Goal: Find specific page/section: Find specific page/section

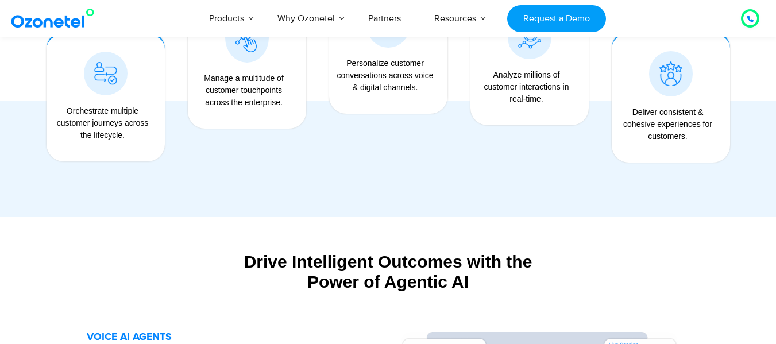
scroll to position [1034, 0]
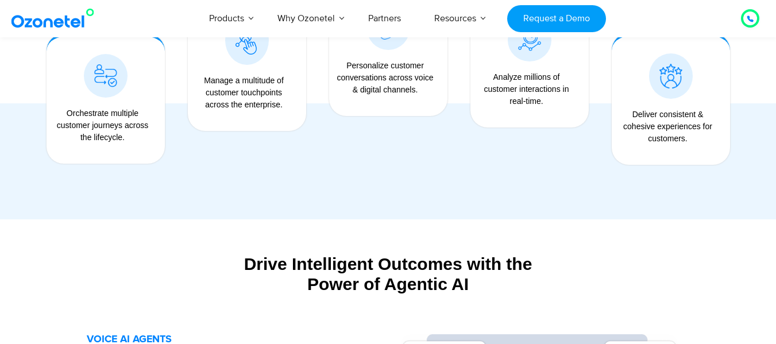
click at [747, 18] on icon at bounding box center [750, 19] width 7 height 7
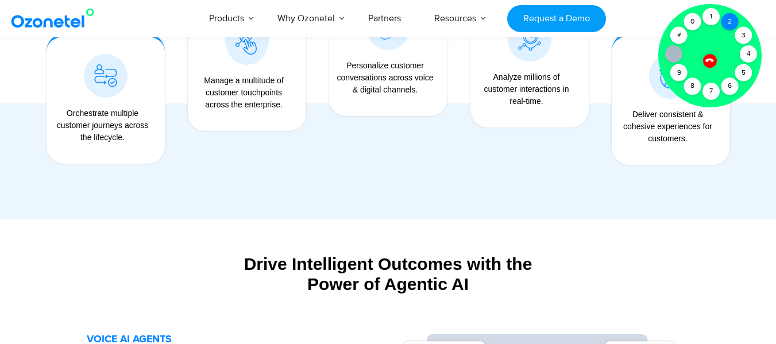
click at [734, 21] on div "2" at bounding box center [729, 21] width 17 height 17
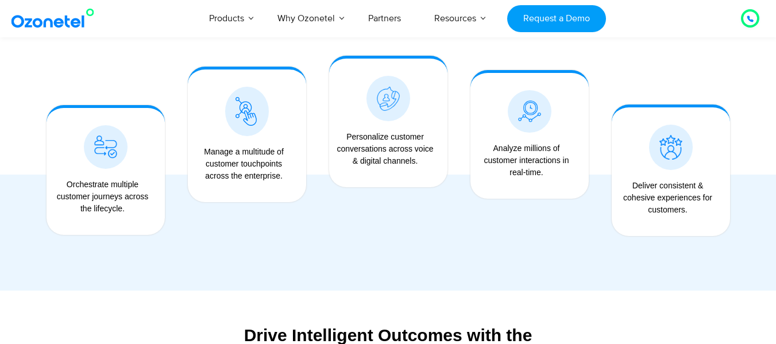
scroll to position [1093, 0]
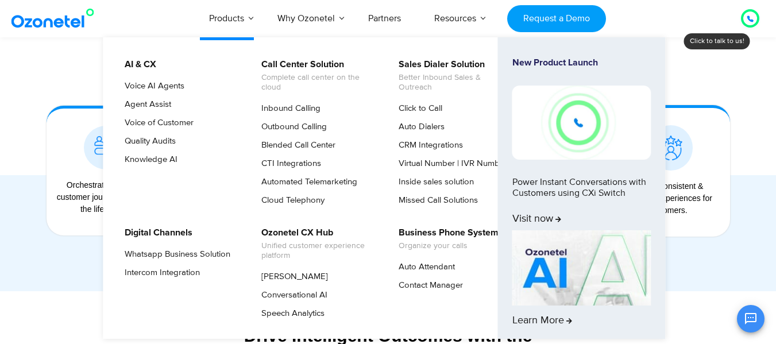
drag, startPoint x: 192, startPoint y: 165, endPoint x: 132, endPoint y: 76, distance: 107.2
drag, startPoint x: 132, startPoint y: 76, endPoint x: 113, endPoint y: 78, distance: 19.6
click at [113, 78] on ul "AI & CX Voice AI Agents Agent Assist Voice of Customer Quality Audits Knowledge…" at bounding box center [384, 188] width 562 height 302
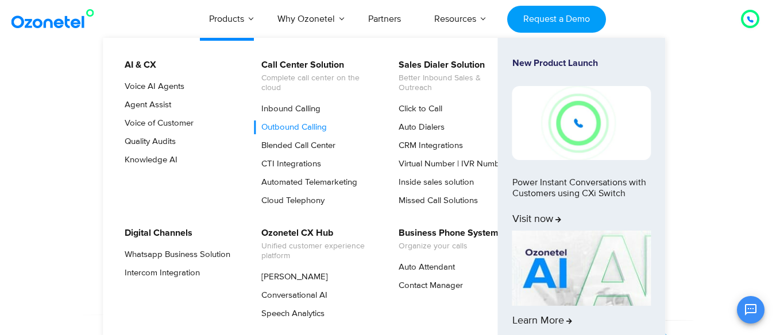
click at [290, 123] on link "Outbound Calling" at bounding box center [291, 128] width 75 height 14
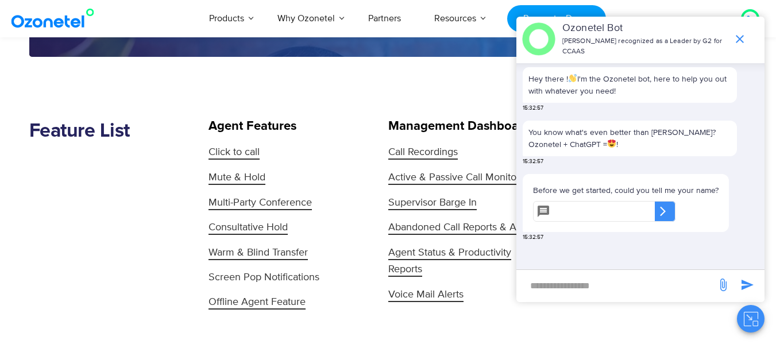
scroll to position [1126, 0]
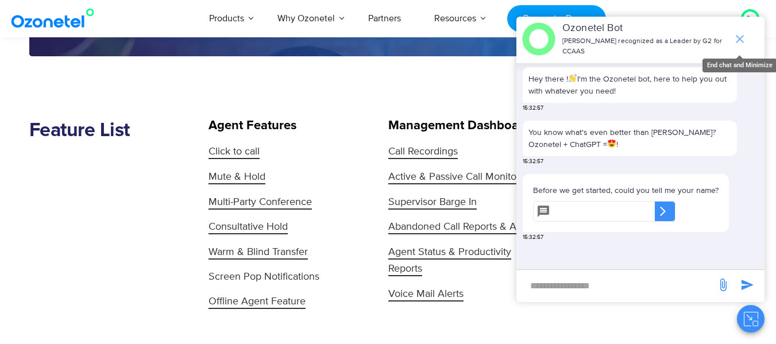
click at [739, 38] on icon "end chat or minimize" at bounding box center [740, 39] width 8 height 8
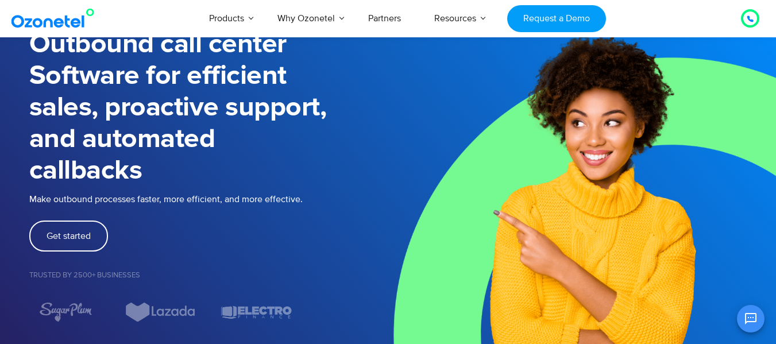
scroll to position [93, 0]
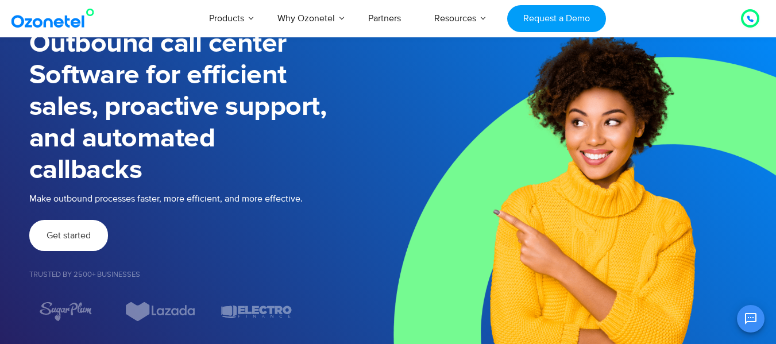
click at [64, 238] on span "Get started" at bounding box center [69, 235] width 44 height 9
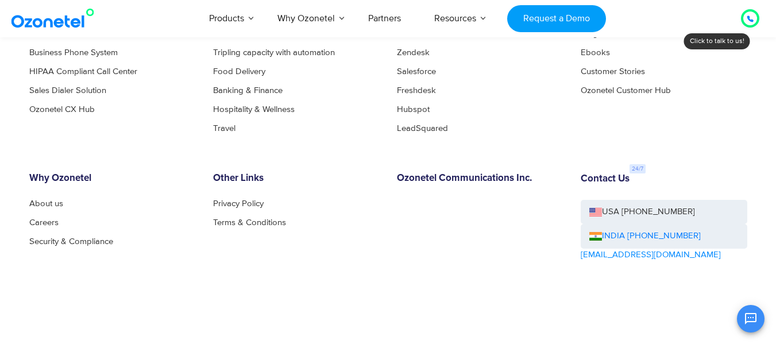
scroll to position [865, 0]
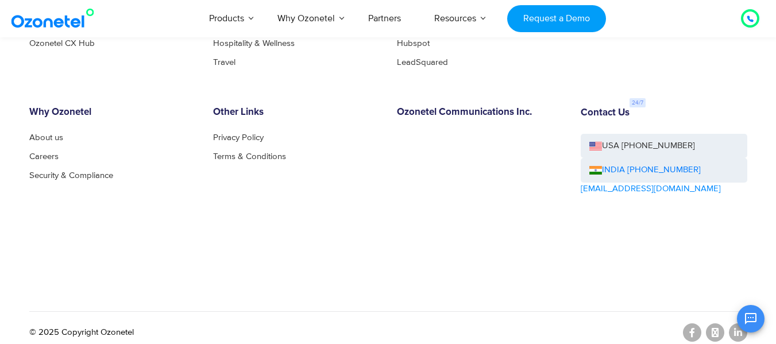
scroll to position [865, 0]
